Goal: Transaction & Acquisition: Purchase product/service

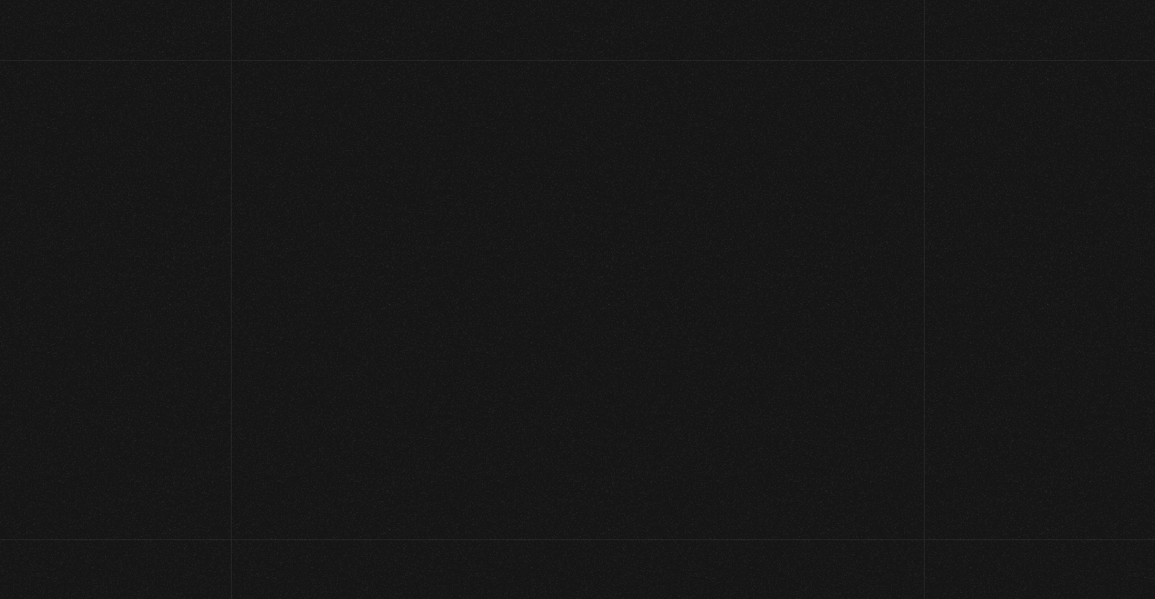
scroll to position [81, 0]
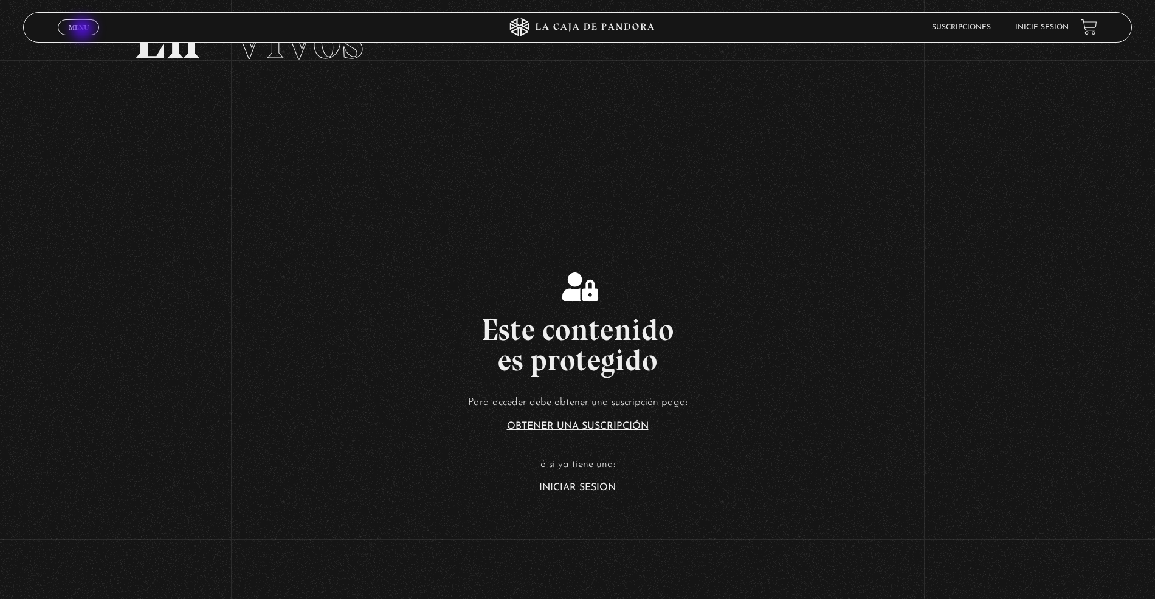
click at [84, 30] on span "Menu" at bounding box center [79, 27] width 20 height 7
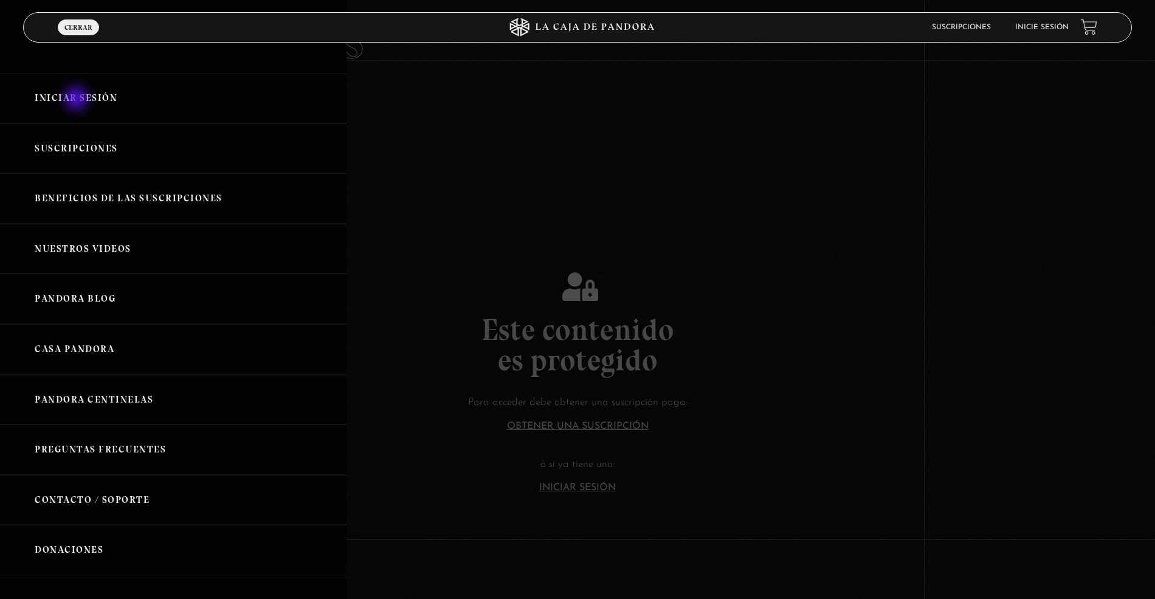
click at [78, 100] on link "Iniciar Sesión" at bounding box center [173, 98] width 346 height 50
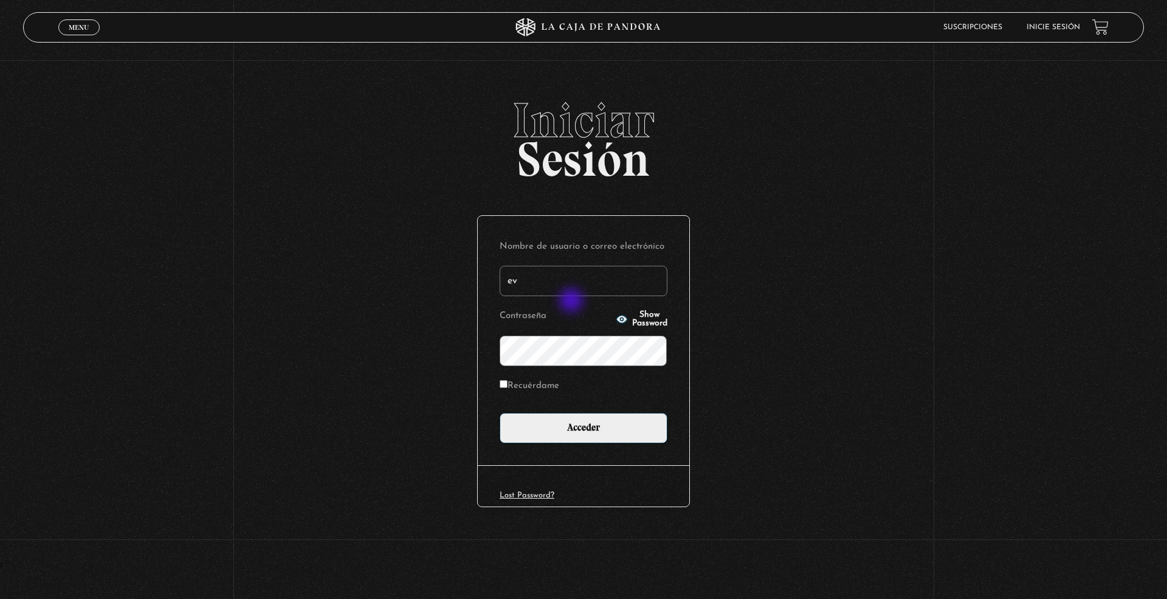
type input "eve-vj25@hotmail.com"
click at [504, 382] on input "Recuérdame" at bounding box center [504, 384] width 8 height 8
click at [504, 387] on input "Recuérdame" at bounding box center [504, 384] width 8 height 8
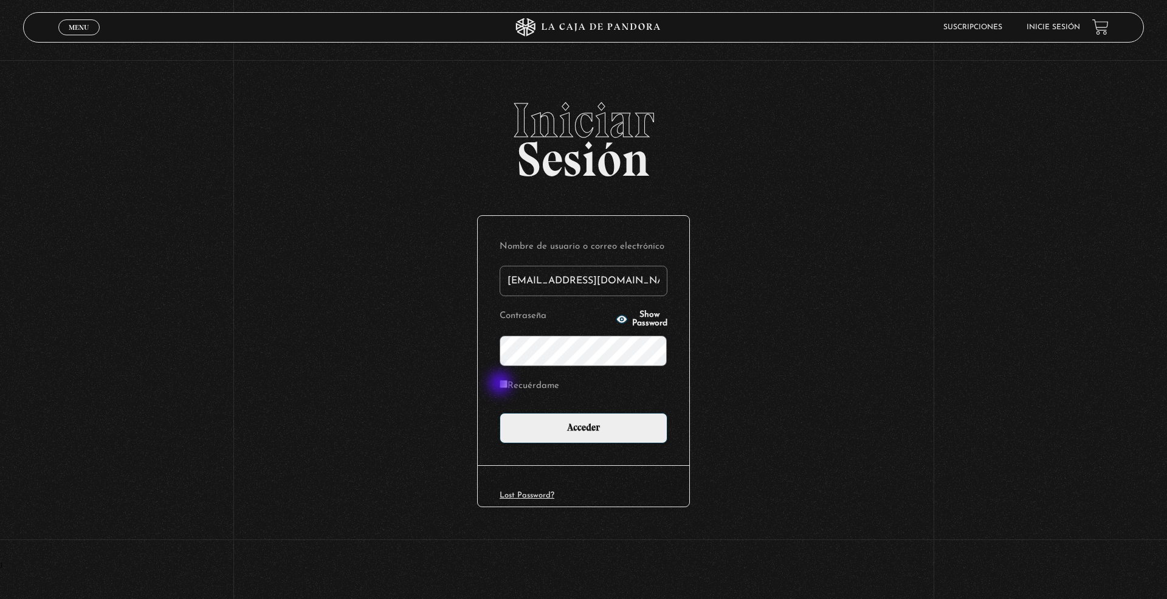
click at [502, 384] on input "Recuérdame" at bounding box center [504, 384] width 8 height 8
click at [505, 383] on input "Recuérdame" at bounding box center [504, 384] width 8 height 8
click at [506, 382] on input "Recuérdame" at bounding box center [504, 384] width 8 height 8
checkbox input "true"
click at [594, 429] on input "Acceder" at bounding box center [584, 428] width 168 height 30
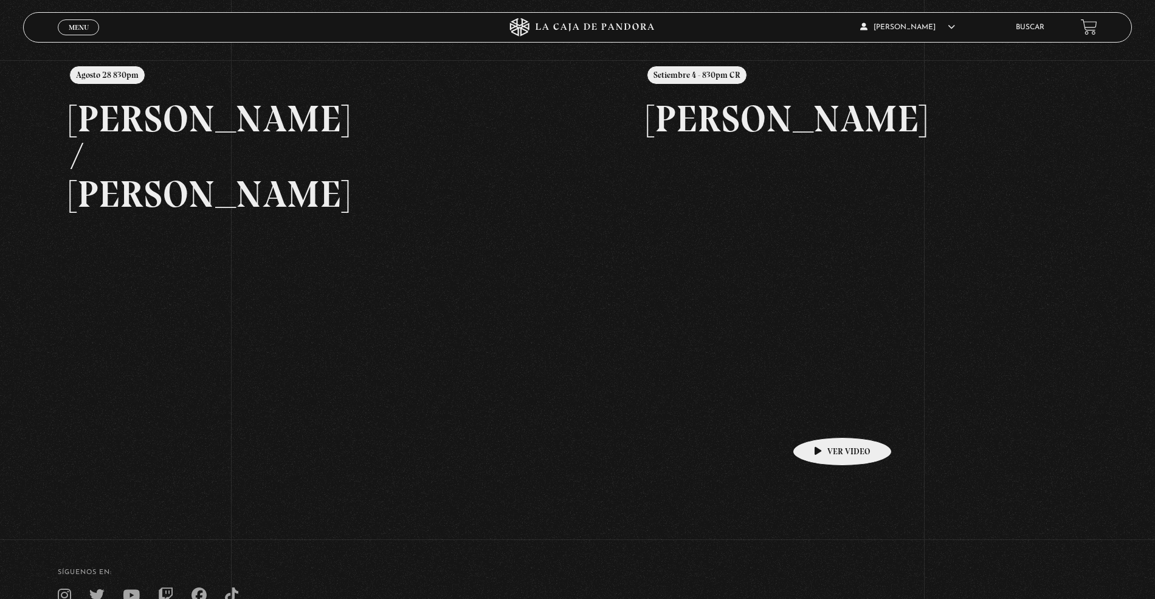
scroll to position [275, 0]
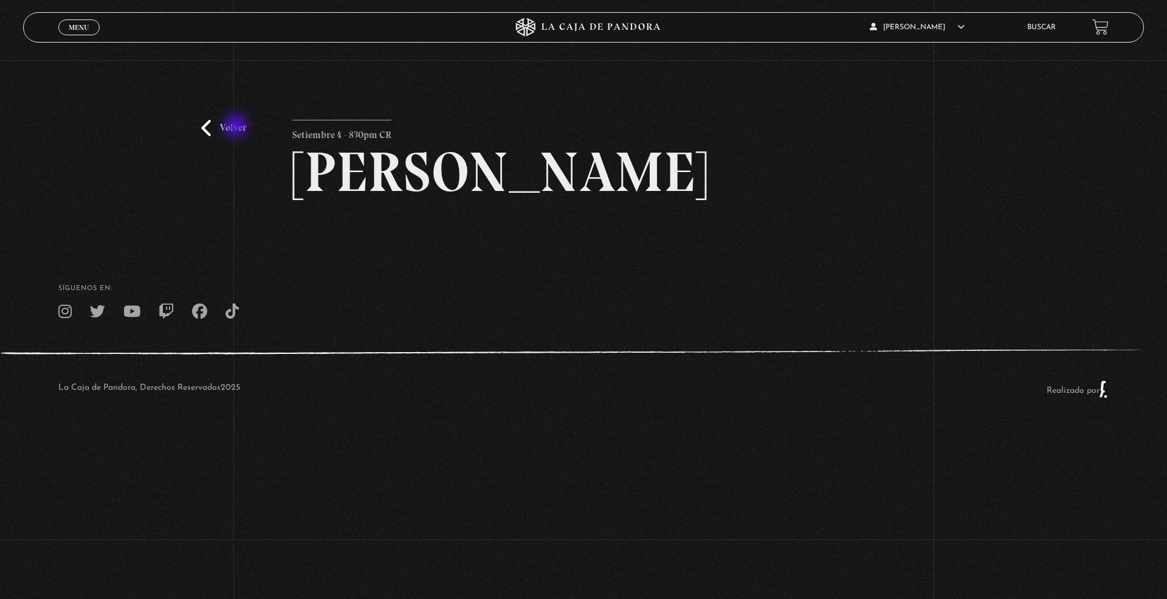
click at [237, 127] on link "Volver" at bounding box center [223, 128] width 45 height 16
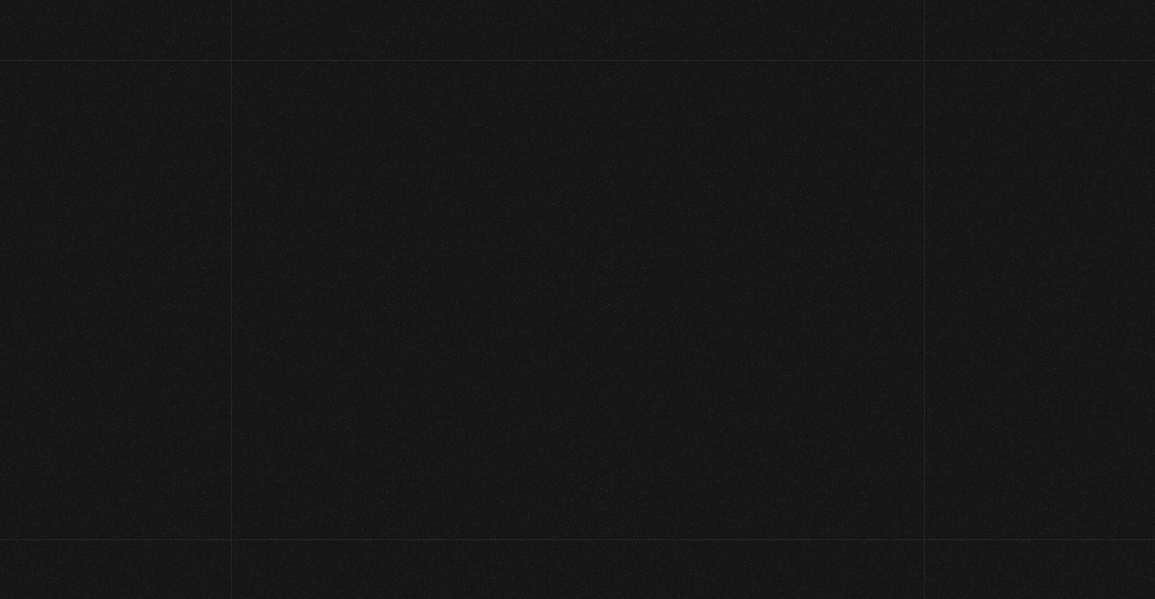
scroll to position [275, 0]
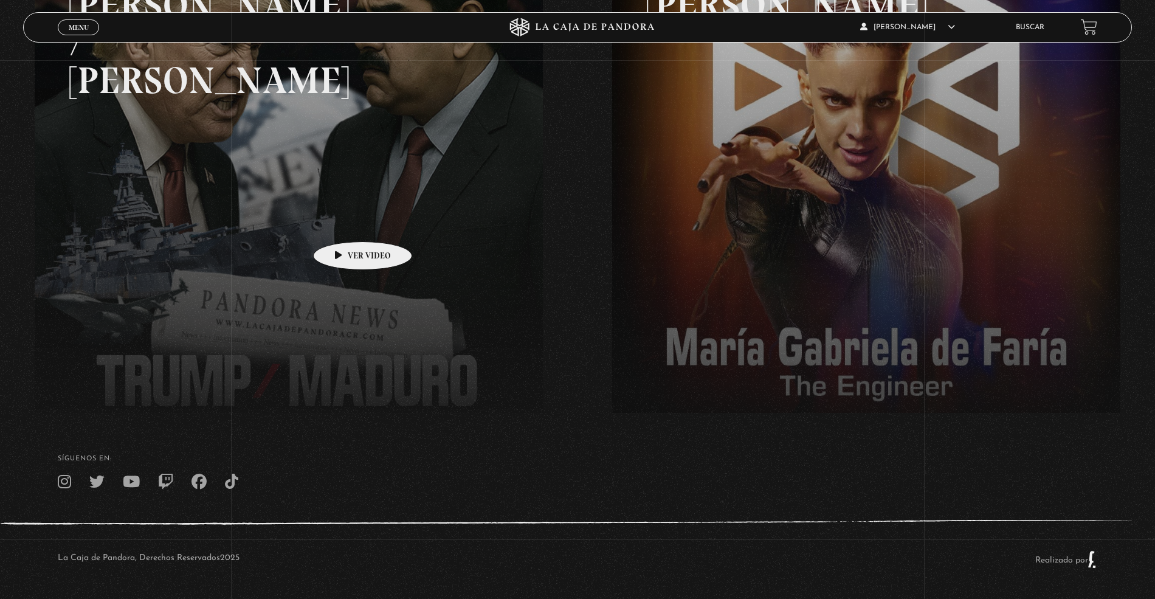
click at [343, 222] on link at bounding box center [612, 233] width 1155 height 599
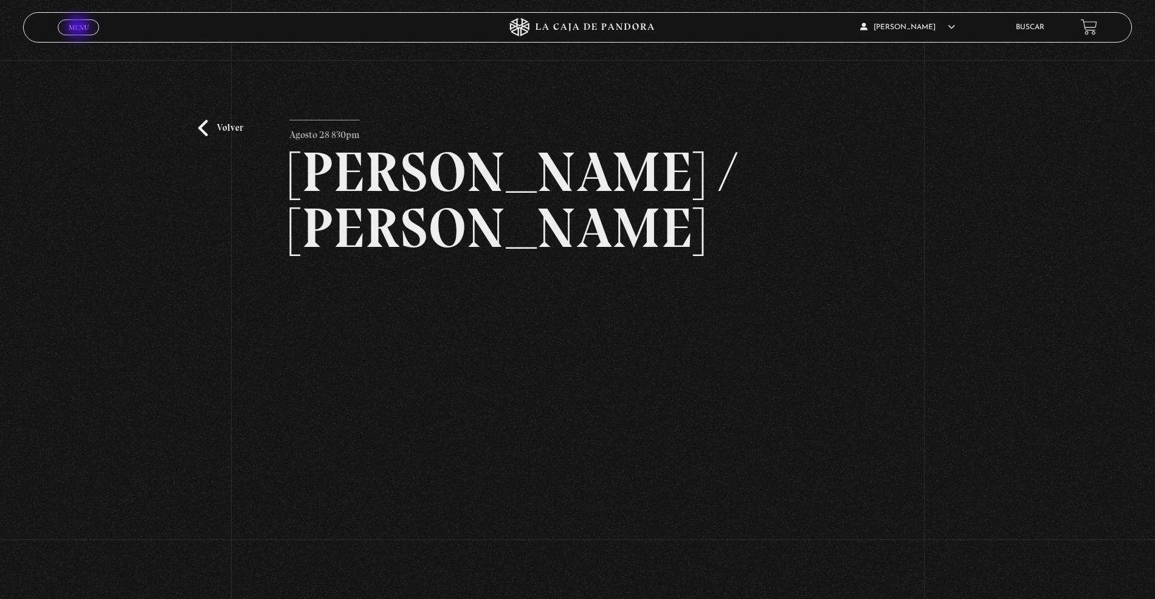
click at [79, 28] on span "Menu" at bounding box center [79, 27] width 20 height 7
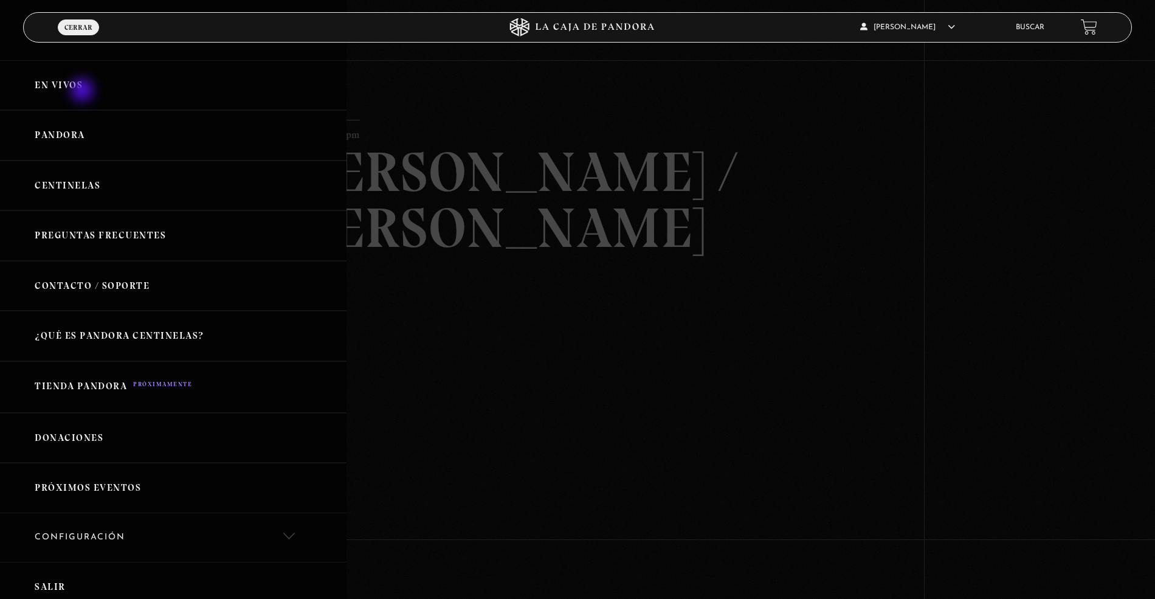
click at [83, 91] on link "En vivos" at bounding box center [173, 85] width 346 height 50
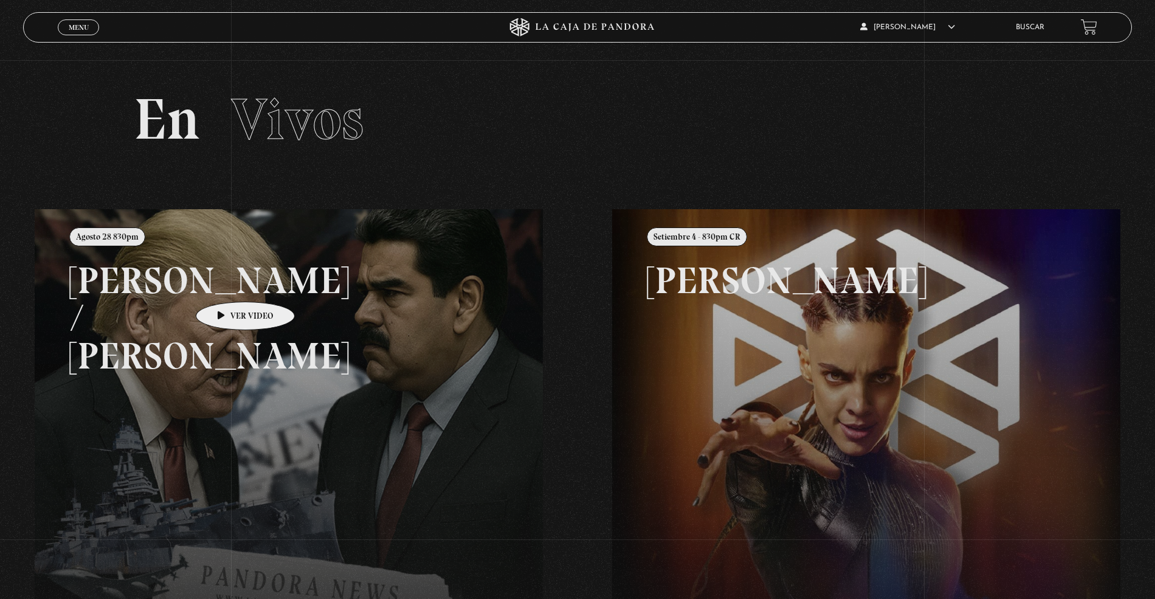
click at [232, 312] on link at bounding box center [612, 508] width 1155 height 599
